Goal: Navigation & Orientation: Find specific page/section

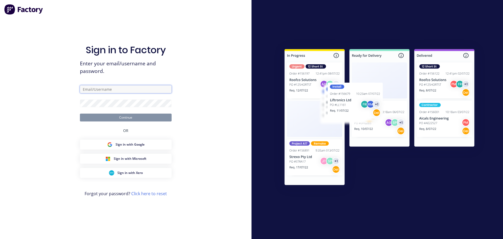
click at [122, 90] on input "text" at bounding box center [126, 89] width 92 height 8
click at [0, 238] on com-1password-button at bounding box center [0, 239] width 0 height 0
type input "peter@factory.app"
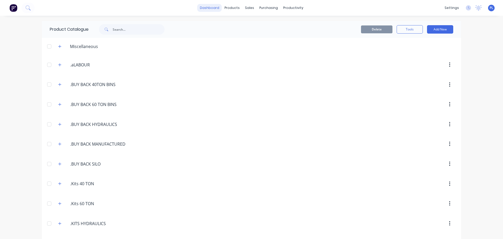
click at [219, 9] on link "dashboard" at bounding box center [209, 8] width 25 height 8
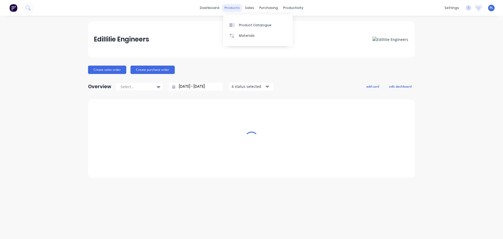
click at [233, 6] on div "products" at bounding box center [232, 8] width 20 height 8
click at [252, 31] on link "Materials" at bounding box center [257, 35] width 69 height 10
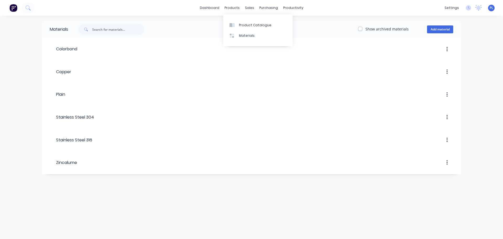
click at [205, 9] on link "dashboard" at bounding box center [209, 8] width 25 height 8
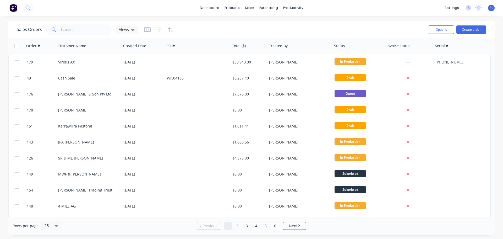
click at [13, 8] on img at bounding box center [13, 8] width 8 height 8
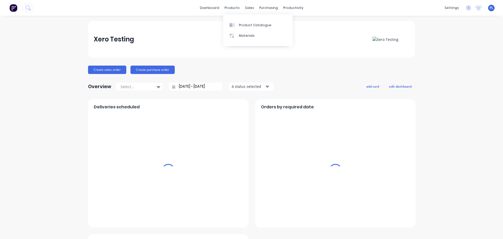
click at [234, 10] on div "products" at bounding box center [232, 8] width 20 height 8
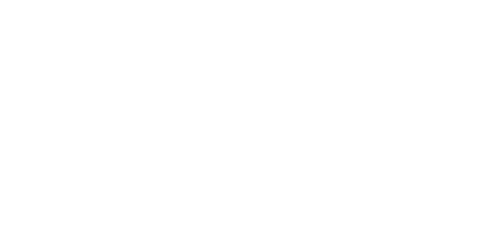
click at [241, 0] on html at bounding box center [251, 0] width 503 height 0
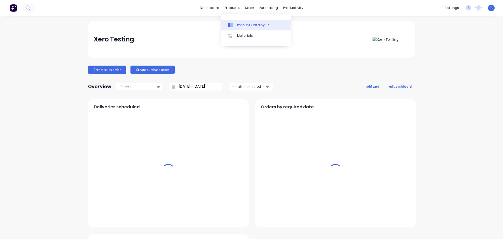
click at [240, 26] on div "Product Catalogue" at bounding box center [253, 25] width 32 height 5
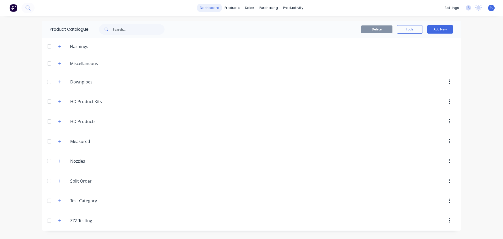
click at [204, 9] on link "dashboard" at bounding box center [209, 8] width 25 height 8
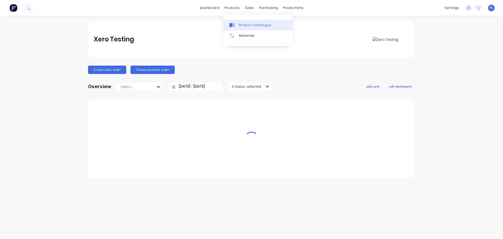
click at [247, 25] on div "Product Catalogue" at bounding box center [255, 25] width 32 height 5
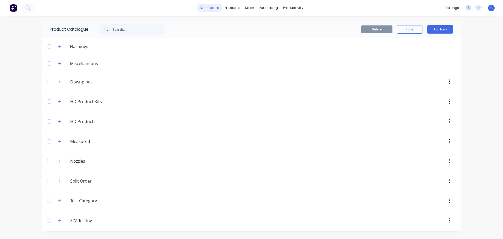
click at [201, 5] on link "dashboard" at bounding box center [209, 8] width 25 height 8
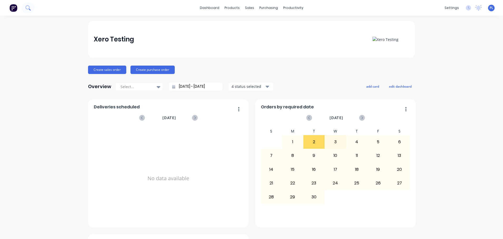
click at [29, 4] on button at bounding box center [27, 8] width 13 height 10
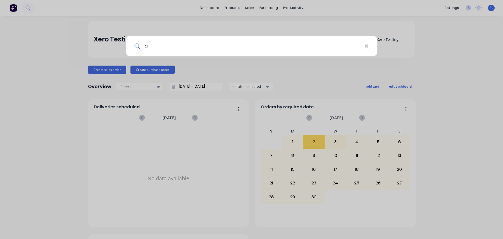
type input "a"
drag, startPoint x: 119, startPoint y: 45, endPoint x: 9, endPoint y: 13, distance: 115.1
click at [117, 46] on div "a" at bounding box center [251, 119] width 503 height 239
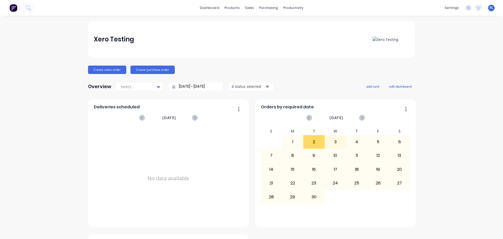
click at [9, 13] on div "dashboard products sales purchasing productivity dashboard products Product Cat…" at bounding box center [251, 8] width 503 height 16
click at [30, 11] on button at bounding box center [27, 8] width 13 height 10
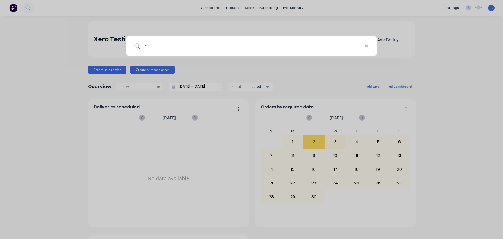
type input "a"
click at [163, 96] on div "a" at bounding box center [251, 119] width 503 height 239
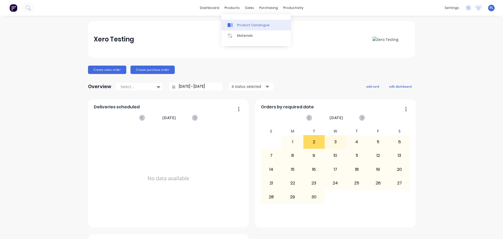
click at [243, 27] on div "Product Catalogue" at bounding box center [253, 25] width 32 height 5
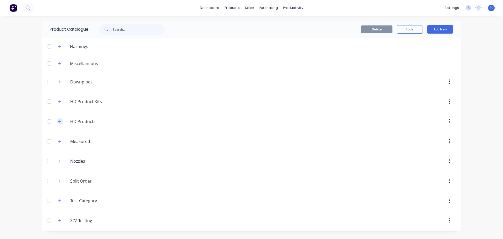
click at [61, 122] on icon "button" at bounding box center [59, 121] width 3 height 4
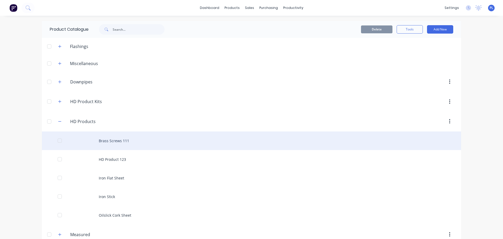
click at [114, 141] on div "Brass Screws 111" at bounding box center [251, 140] width 419 height 19
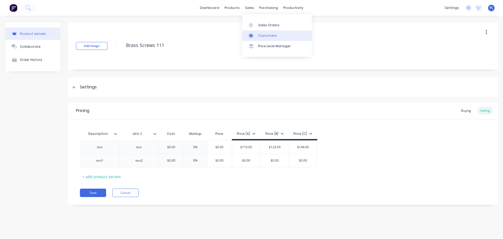
click at [260, 38] on link "Customers" at bounding box center [276, 35] width 69 height 10
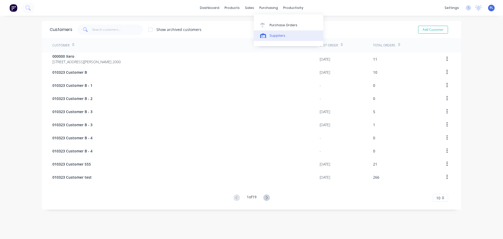
drag, startPoint x: 279, startPoint y: 35, endPoint x: 277, endPoint y: 40, distance: 5.4
click at [279, 35] on div "Suppliers" at bounding box center [278, 35] width 16 height 5
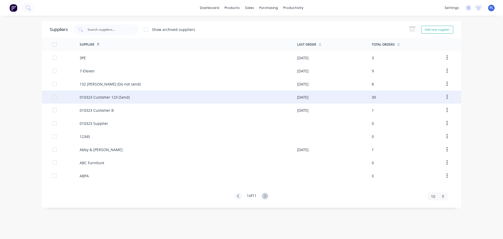
click at [129, 96] on div "010323 Customer 123 (Send)" at bounding box center [188, 96] width 217 height 13
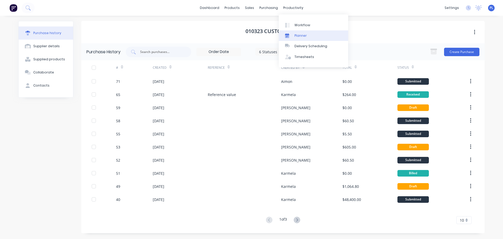
click at [293, 35] on link "Planner" at bounding box center [313, 35] width 69 height 10
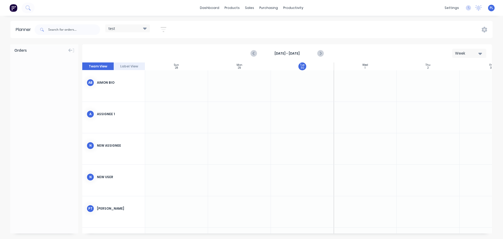
scroll to position [0, 0]
click at [299, 21] on link "Workflow" at bounding box center [313, 25] width 69 height 10
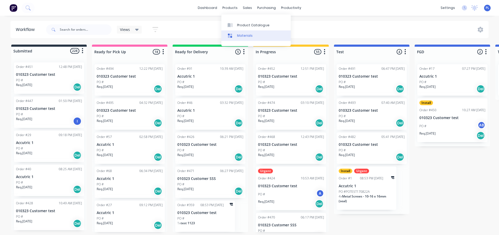
click at [240, 32] on link "Materials" at bounding box center [255, 35] width 69 height 10
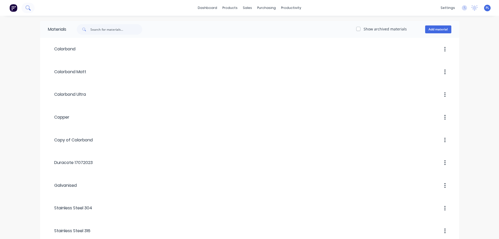
click at [24, 9] on button at bounding box center [27, 8] width 13 height 10
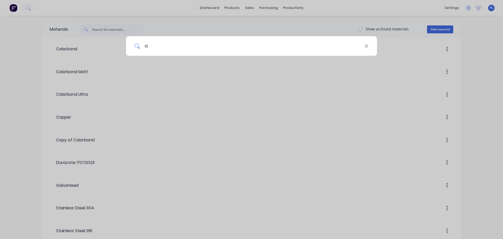
type input "a"
drag, startPoint x: 217, startPoint y: 131, endPoint x: 69, endPoint y: 8, distance: 192.6
click at [213, 129] on div "a" at bounding box center [251, 119] width 503 height 239
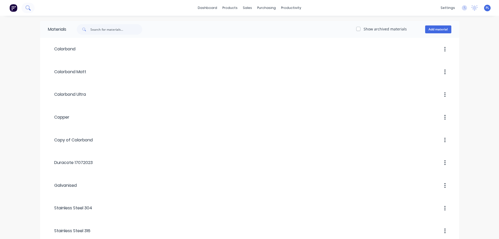
click at [27, 7] on icon at bounding box center [27, 7] width 5 height 5
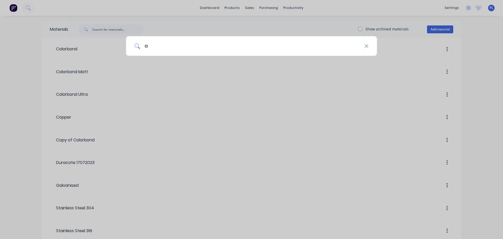
type input "a"
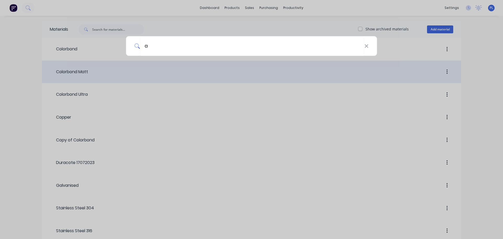
click at [225, 91] on div "a" at bounding box center [251, 119] width 503 height 239
